Goal: Find contact information: Find contact information

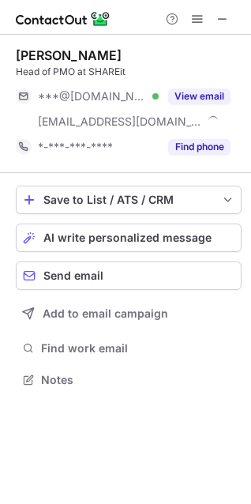
scroll to position [369, 251]
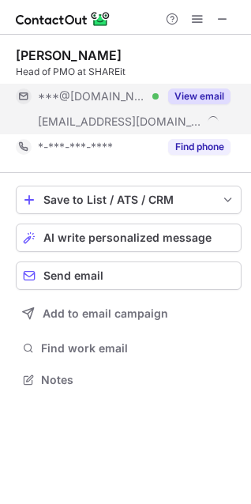
click at [188, 96] on button "View email" at bounding box center [199, 96] width 62 height 16
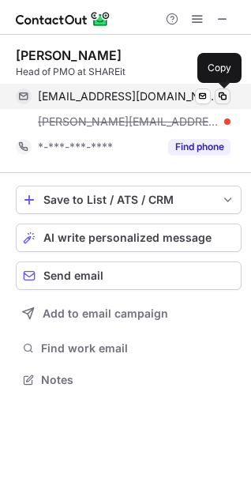
click at [223, 95] on span at bounding box center [222, 96] width 13 height 13
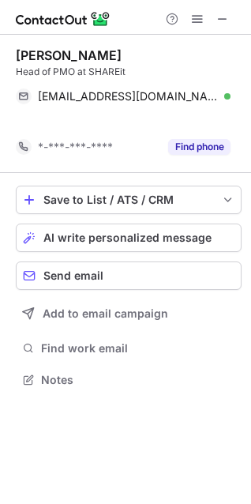
scroll to position [343, 251]
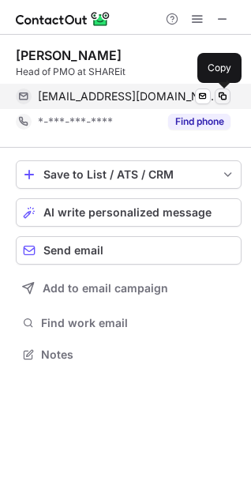
click at [222, 95] on span at bounding box center [222, 96] width 13 height 13
